Goal: Information Seeking & Learning: Learn about a topic

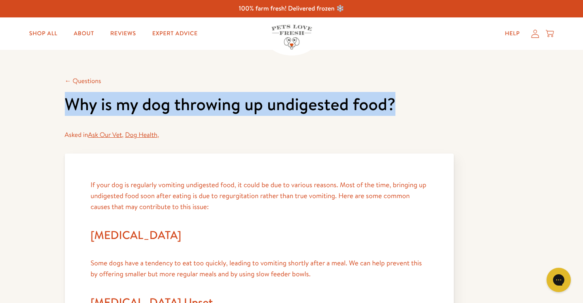
drag, startPoint x: 402, startPoint y: 105, endPoint x: 37, endPoint y: 105, distance: 364.5
copy h1 "Why is my dog throwing up undigested food?"
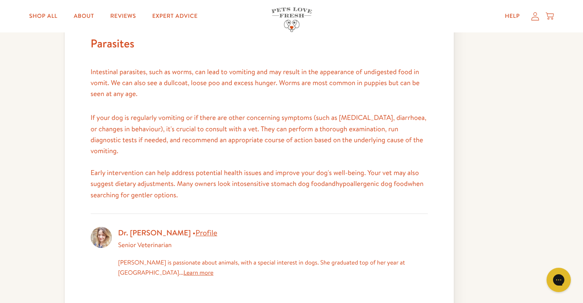
scroll to position [542, 0]
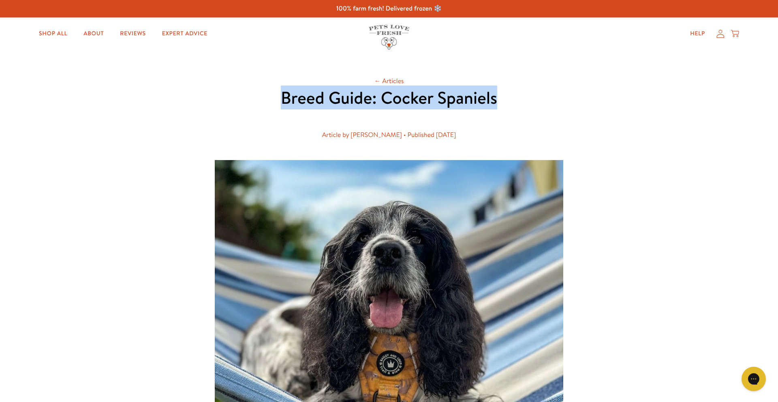
drag, startPoint x: 278, startPoint y: 99, endPoint x: 542, endPoint y: 95, distance: 264.1
copy h1 "Breed Guide: Cocker Spaniels"
